Goal: Task Accomplishment & Management: Manage account settings

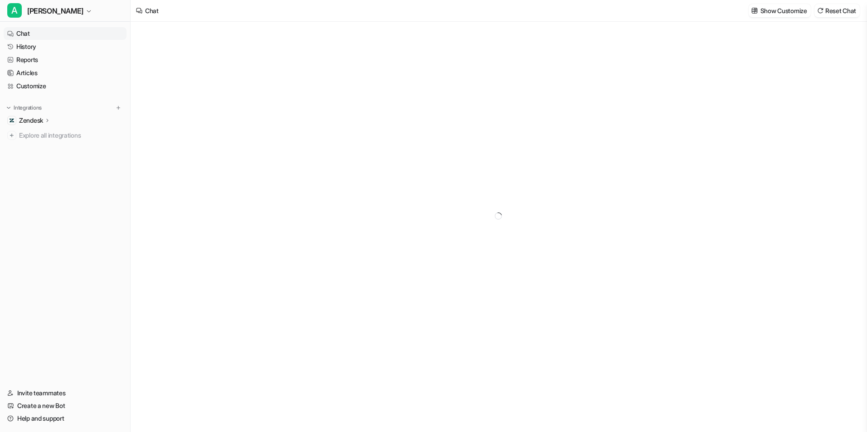
click at [43, 119] on p "Zendesk" at bounding box center [31, 120] width 24 height 9
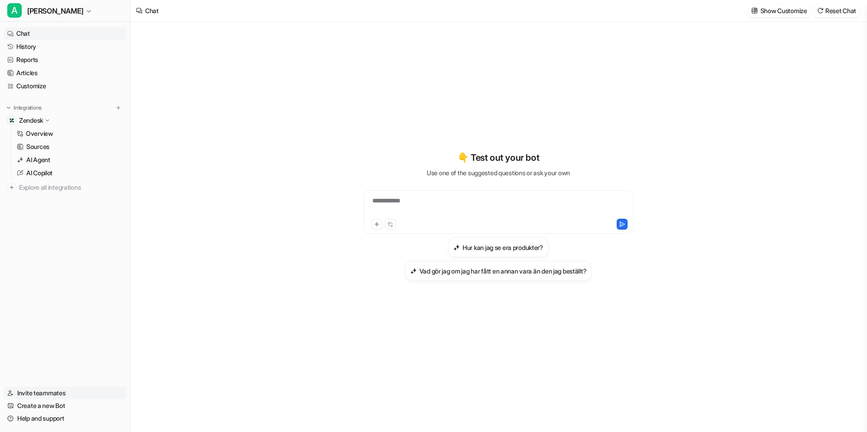
click at [61, 392] on link "Invite teammates" at bounding box center [65, 393] width 123 height 13
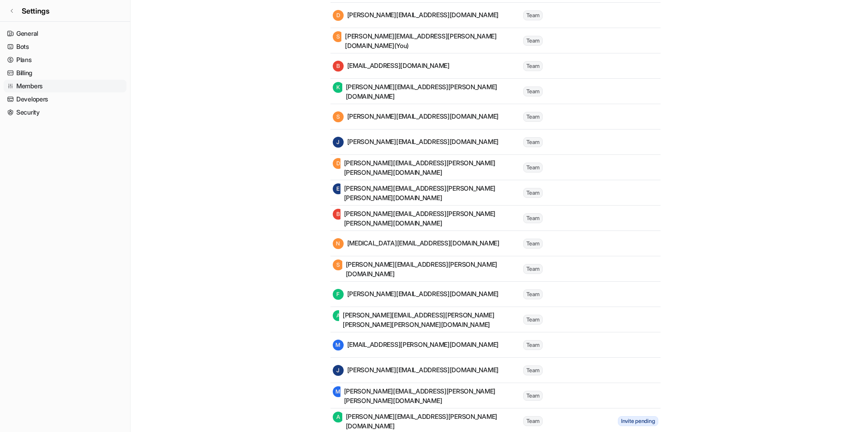
scroll to position [180, 0]
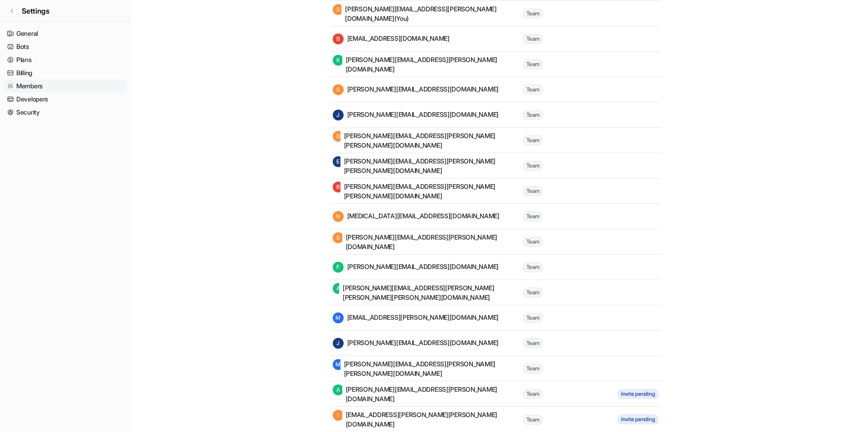
click at [627, 422] on span "Invite pending" at bounding box center [638, 420] width 40 height 10
drag, startPoint x: 627, startPoint y: 422, endPoint x: 617, endPoint y: 421, distance: 9.6
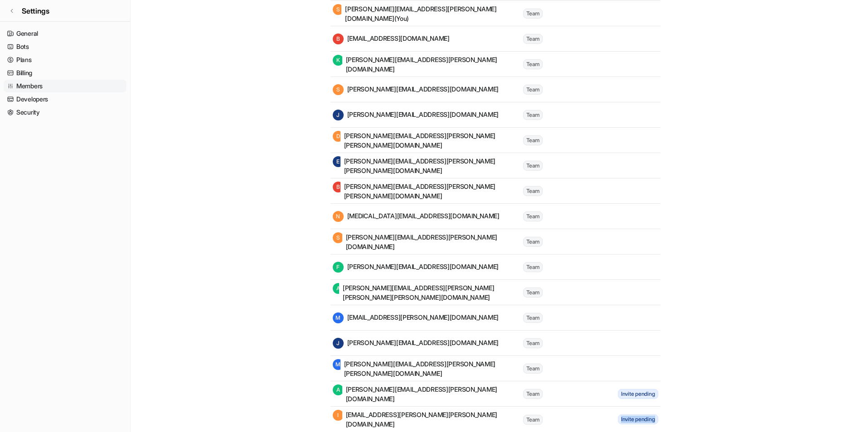
click at [618, 421] on span "Invite pending" at bounding box center [638, 420] width 40 height 10
click at [526, 422] on span "Team" at bounding box center [532, 420] width 19 height 10
click at [427, 422] on div "I [EMAIL_ADDRESS][PERSON_NAME][PERSON_NAME][DOMAIN_NAME]" at bounding box center [427, 419] width 189 height 19
drag, startPoint x: 429, startPoint y: 422, endPoint x: 423, endPoint y: 430, distance: 10.0
click at [423, 430] on tr "I [EMAIL_ADDRESS][PERSON_NAME][PERSON_NAME][DOMAIN_NAME] Team Invite pending" at bounding box center [495, 419] width 330 height 25
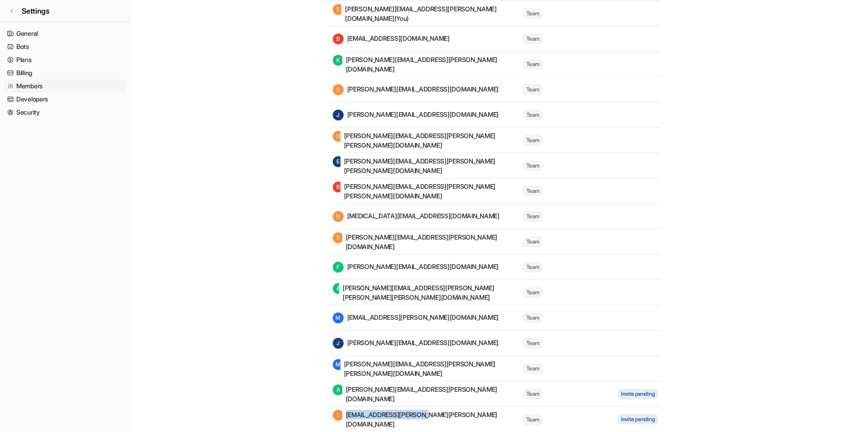
copy div "[EMAIL_ADDRESS][PERSON_NAME][PERSON_NAME][DOMAIN_NAME]"
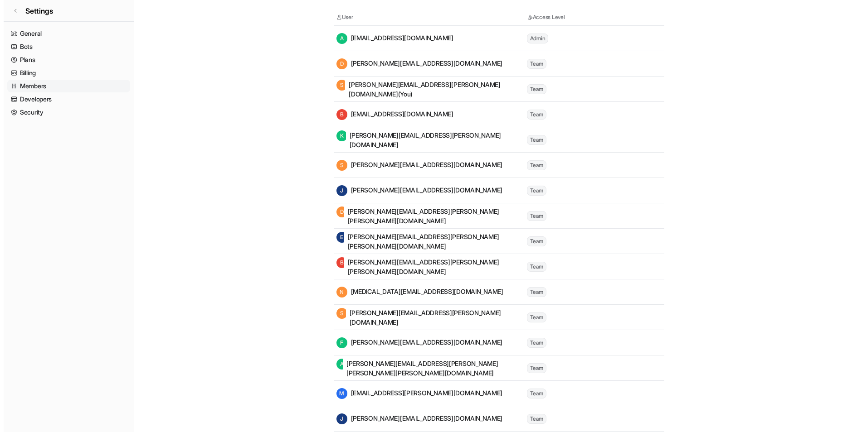
scroll to position [0, 0]
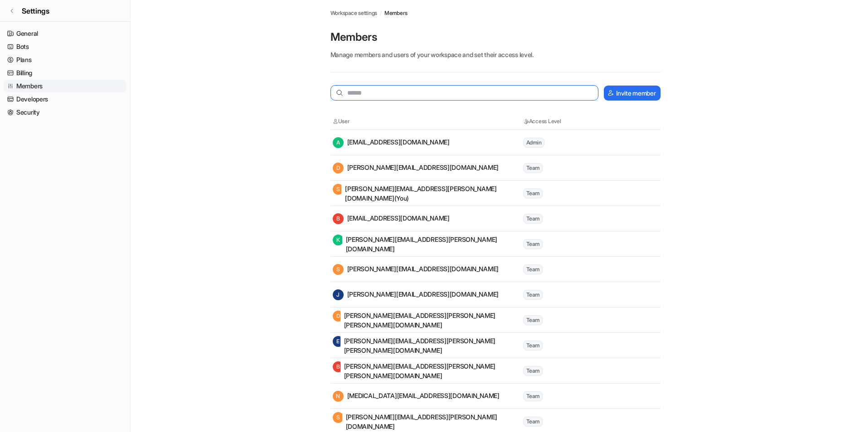
click at [379, 93] on input "text" at bounding box center [464, 92] width 268 height 15
paste input "**********"
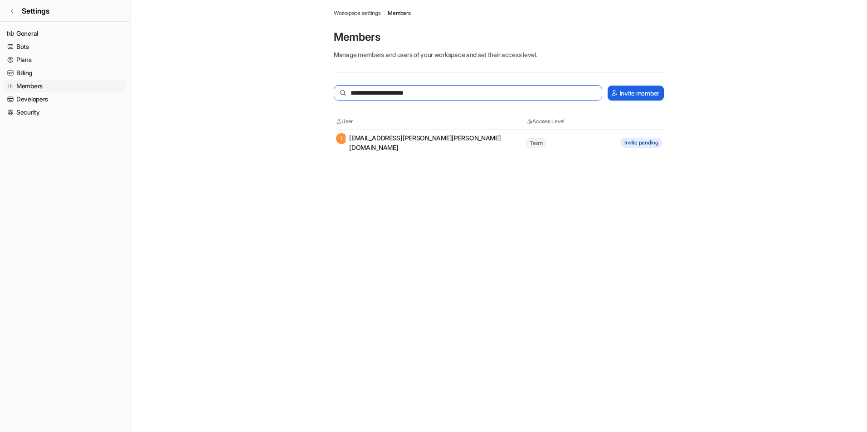
type input "**********"
click at [616, 95] on img at bounding box center [614, 93] width 7 height 6
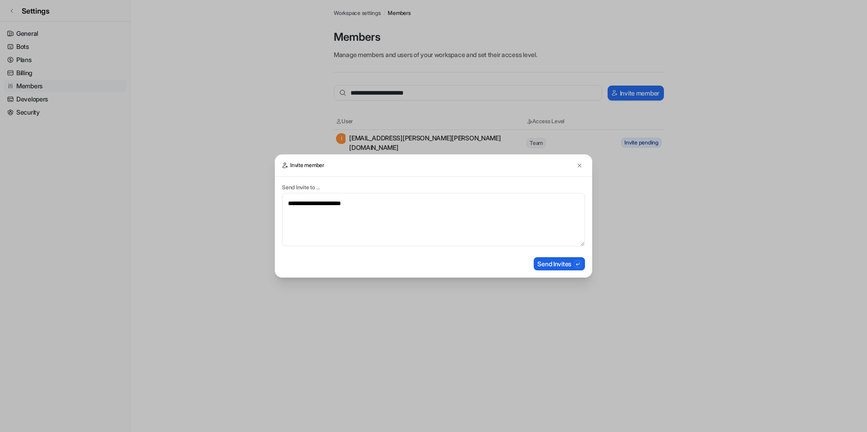
click at [547, 263] on button "Send Invites" at bounding box center [559, 263] width 51 height 13
